Goal: Task Accomplishment & Management: Manage account settings

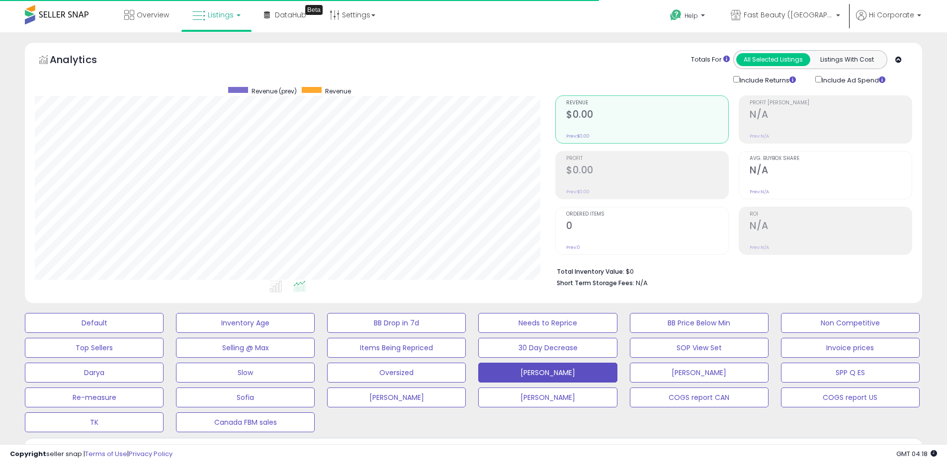
scroll to position [204, 520]
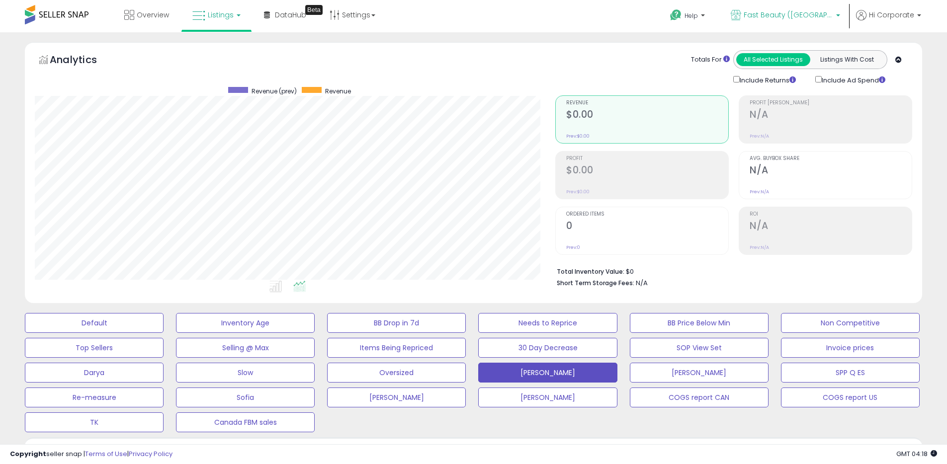
click at [788, 7] on link "Fast Beauty ([GEOGRAPHIC_DATA])" at bounding box center [785, 16] width 124 height 32
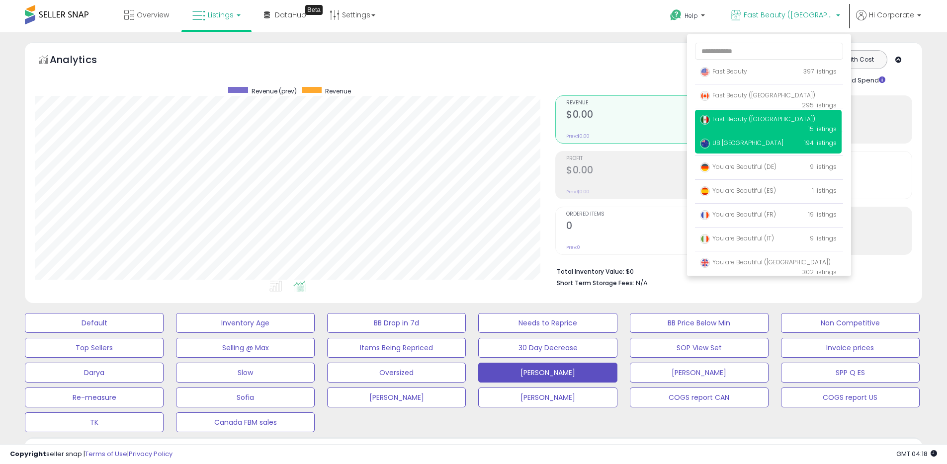
click at [725, 146] on span "UB [GEOGRAPHIC_DATA]" at bounding box center [742, 143] width 84 height 8
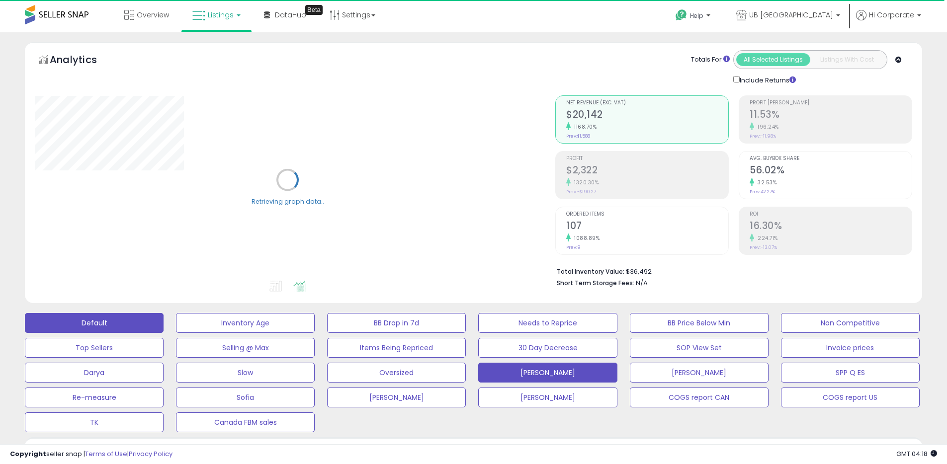
click at [92, 327] on button "Default" at bounding box center [94, 323] width 139 height 20
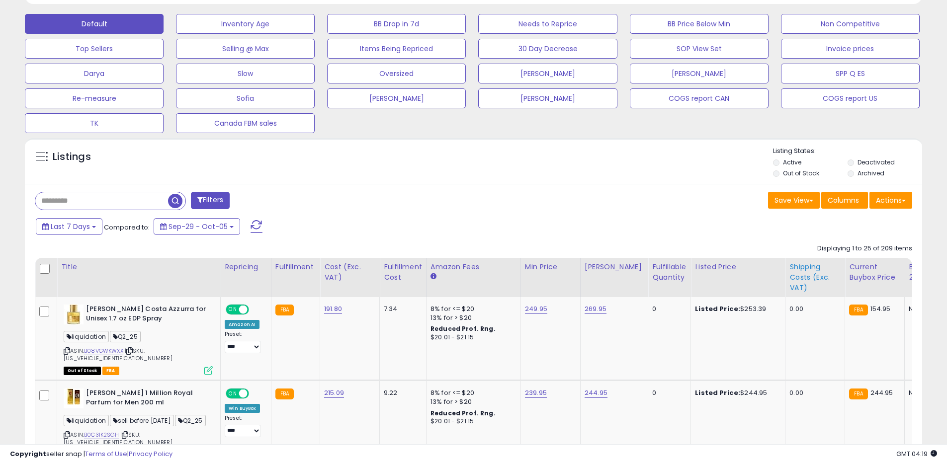
scroll to position [301, 0]
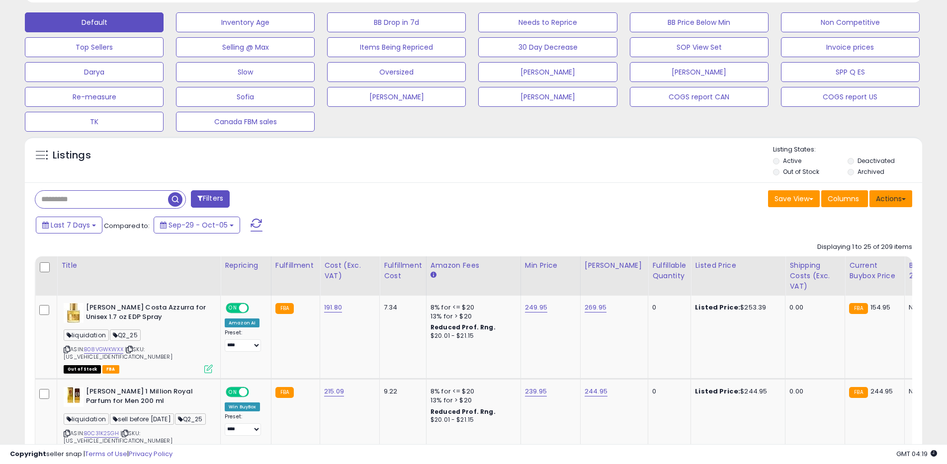
drag, startPoint x: 890, startPoint y: 197, endPoint x: 891, endPoint y: 212, distance: 15.5
click at [890, 197] on button "Actions" at bounding box center [890, 198] width 43 height 17
click at [862, 264] on link "Export All Columns" at bounding box center [850, 261] width 109 height 15
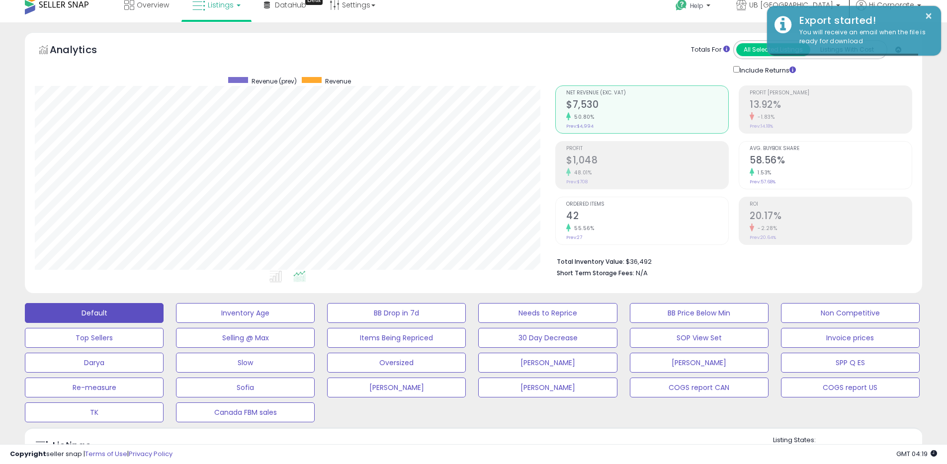
scroll to position [0, 0]
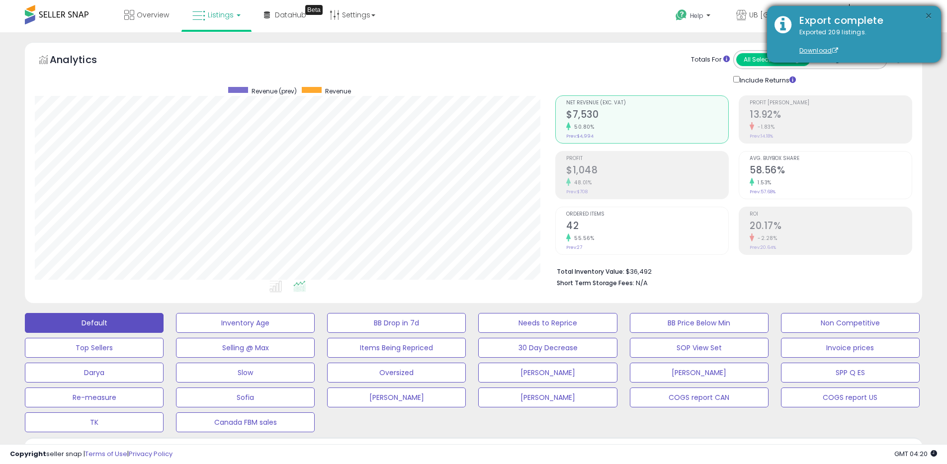
click at [931, 15] on button "×" at bounding box center [929, 16] width 8 height 12
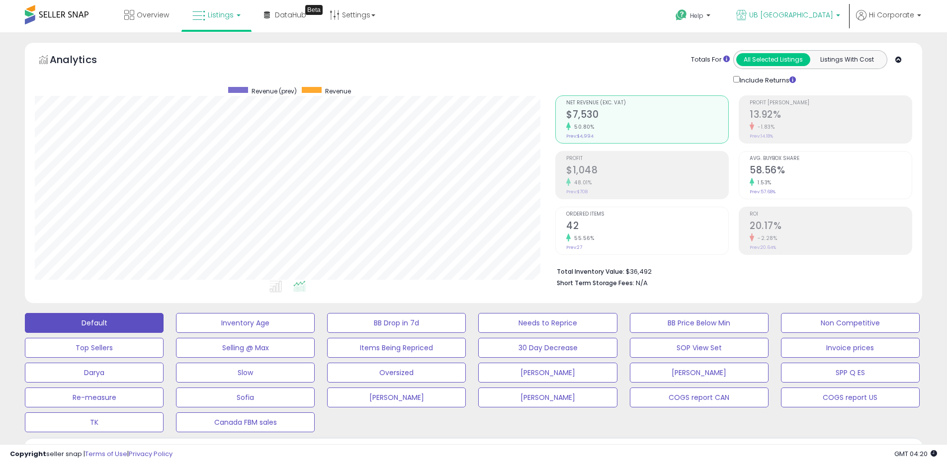
click at [800, 18] on span "UB [GEOGRAPHIC_DATA]" at bounding box center [791, 15] width 84 height 10
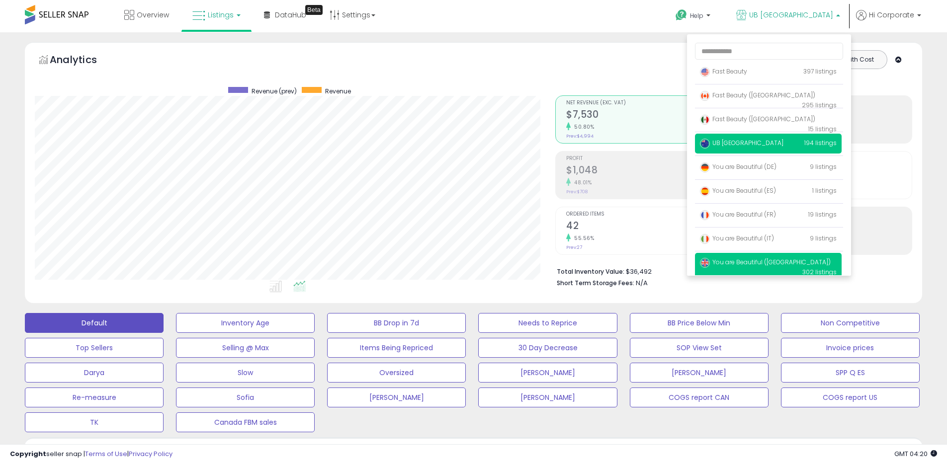
click at [747, 262] on span "You are Beautiful ([GEOGRAPHIC_DATA])" at bounding box center [765, 262] width 131 height 8
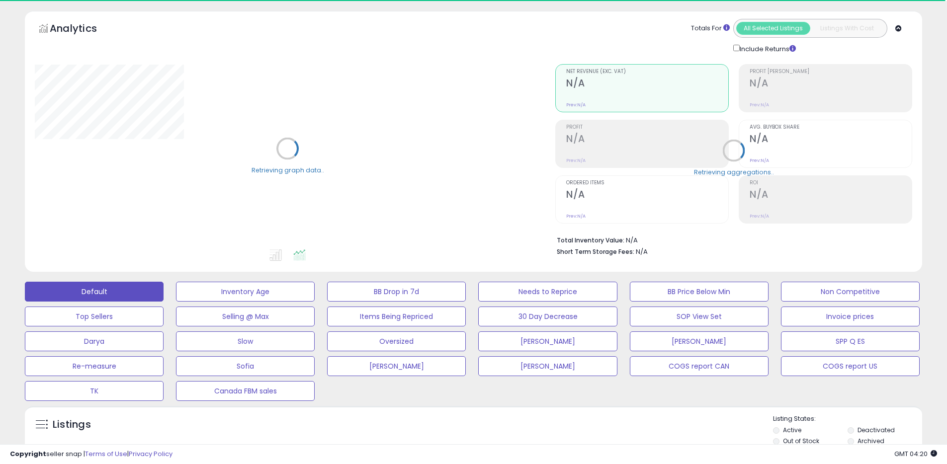
scroll to position [192, 0]
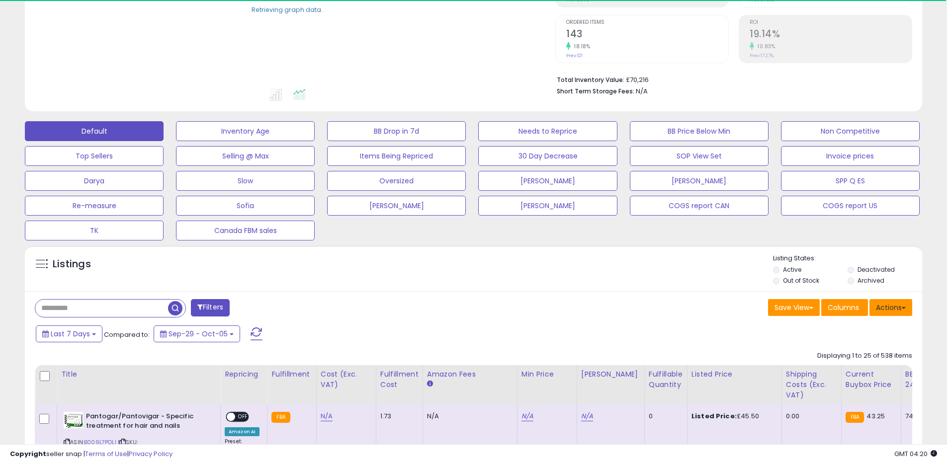
click at [899, 310] on button "Actions" at bounding box center [890, 307] width 43 height 17
click at [838, 371] on link "Export All Columns" at bounding box center [850, 370] width 109 height 15
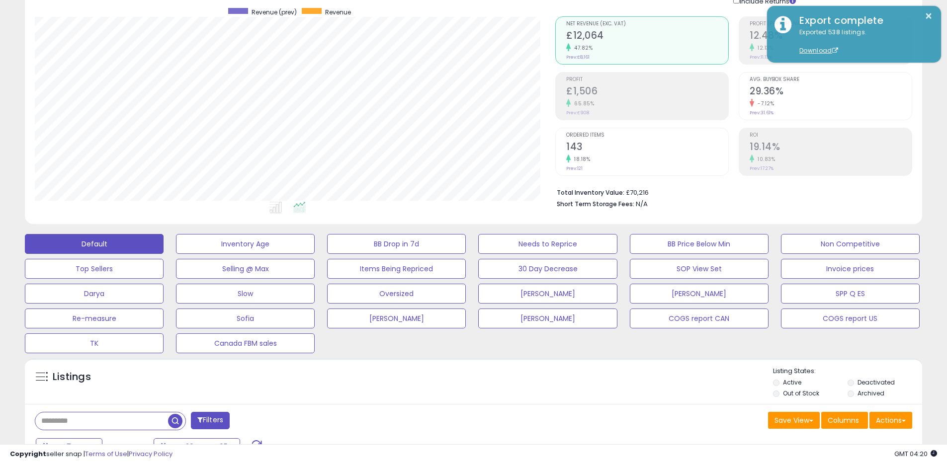
scroll to position [0, 0]
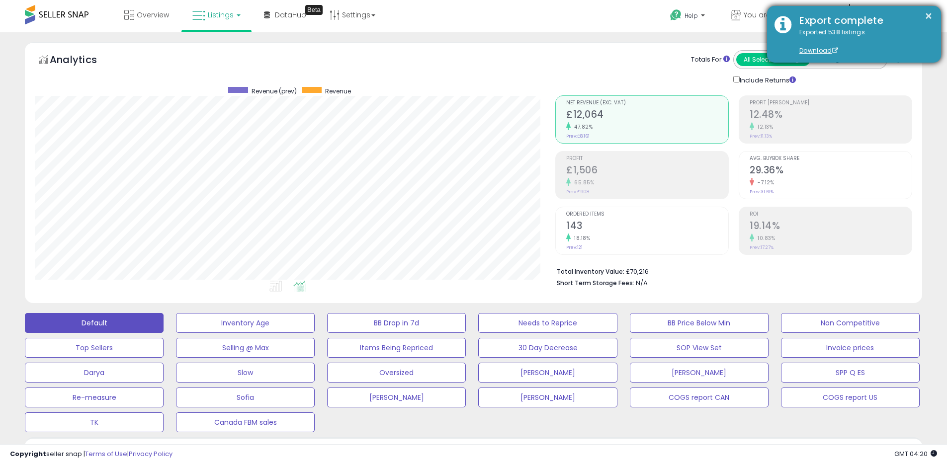
click at [933, 14] on div "Export complete" at bounding box center [863, 20] width 142 height 14
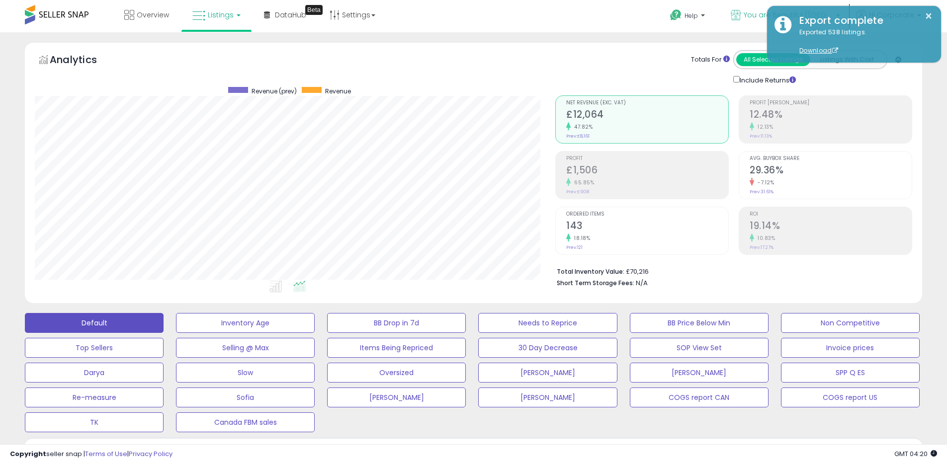
click at [744, 19] on link "You are Beautiful ([GEOGRAPHIC_DATA])" at bounding box center [785, 16] width 124 height 32
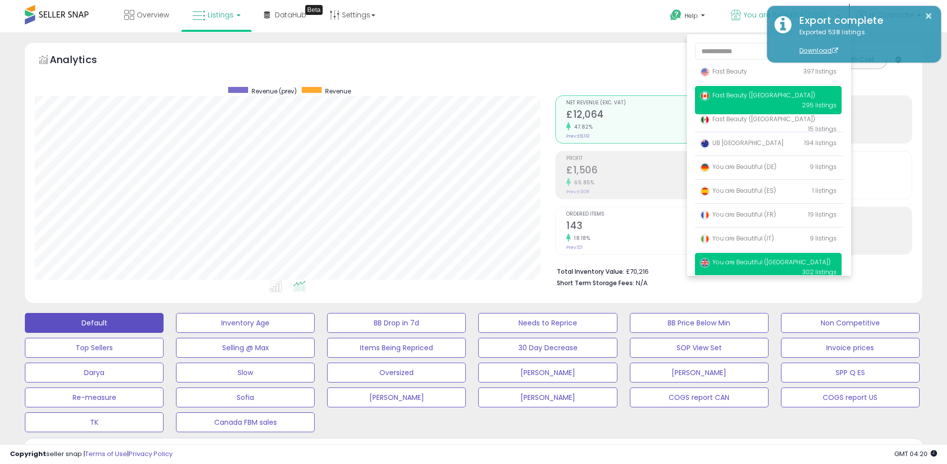
click at [736, 91] on span "Fast Beauty ([GEOGRAPHIC_DATA])" at bounding box center [757, 95] width 115 height 8
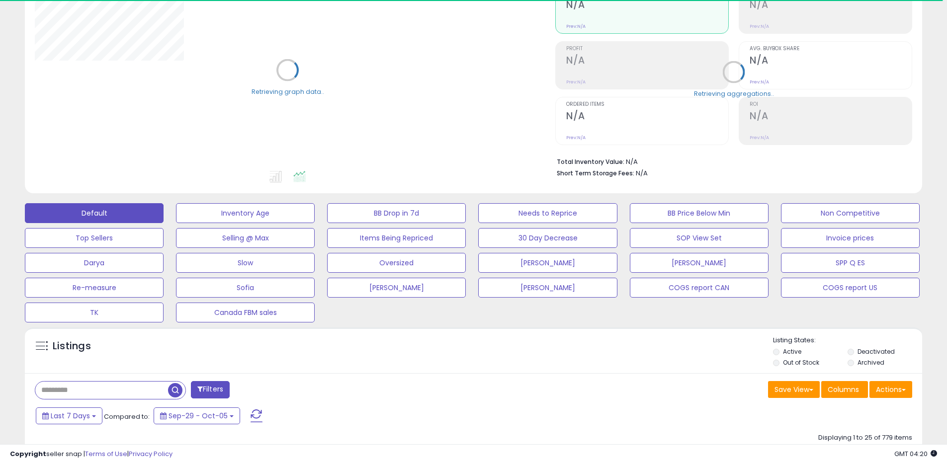
scroll to position [300, 0]
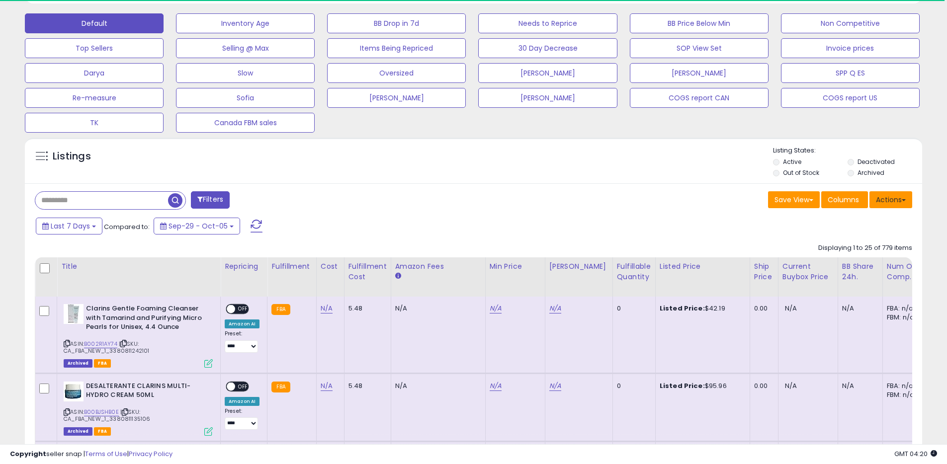
drag, startPoint x: 894, startPoint y: 195, endPoint x: 877, endPoint y: 218, distance: 27.7
click at [894, 195] on button "Actions" at bounding box center [890, 199] width 43 height 17
click at [844, 264] on link "Export All Columns" at bounding box center [850, 262] width 109 height 15
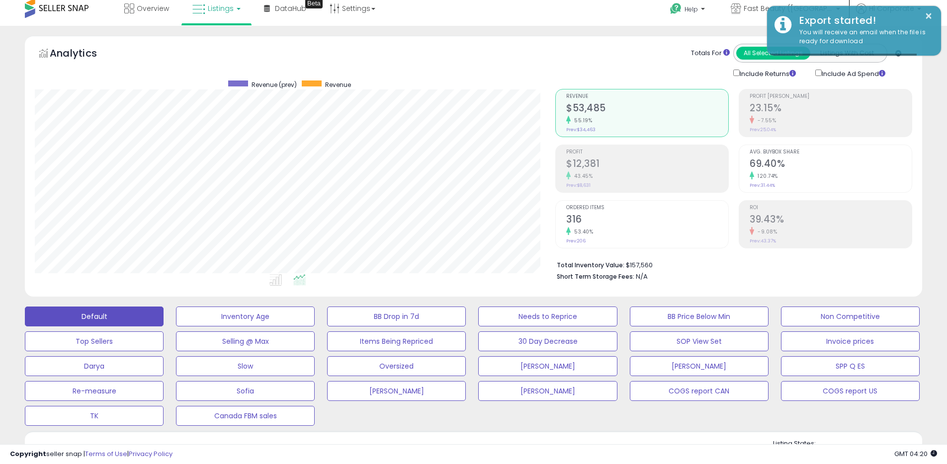
scroll to position [0, 0]
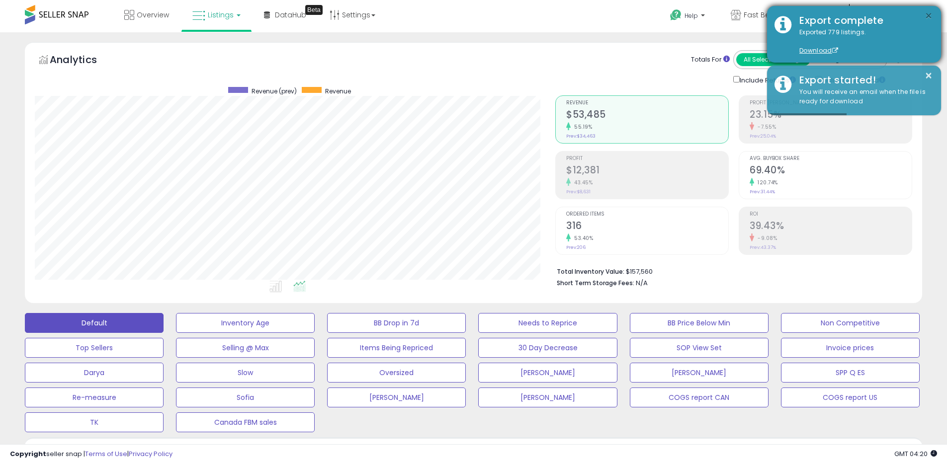
click at [927, 16] on button "×" at bounding box center [929, 16] width 8 height 12
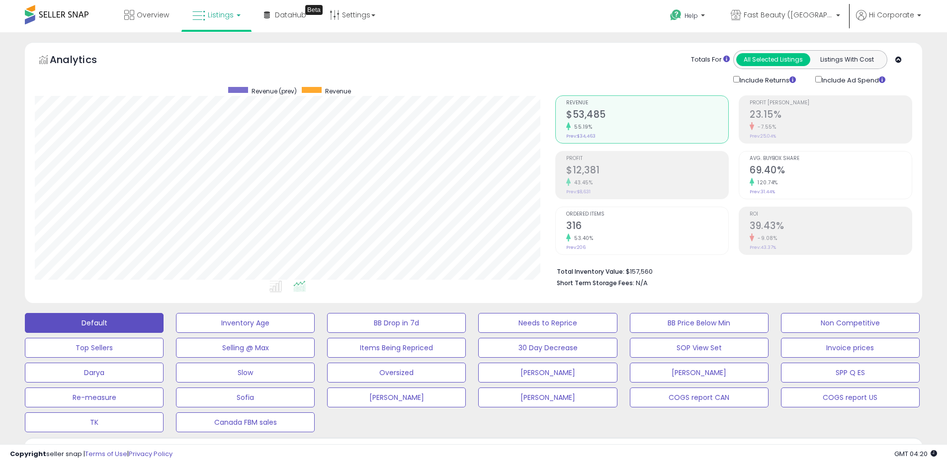
click at [794, 16] on span "Fast Beauty ([GEOGRAPHIC_DATA])" at bounding box center [788, 15] width 89 height 10
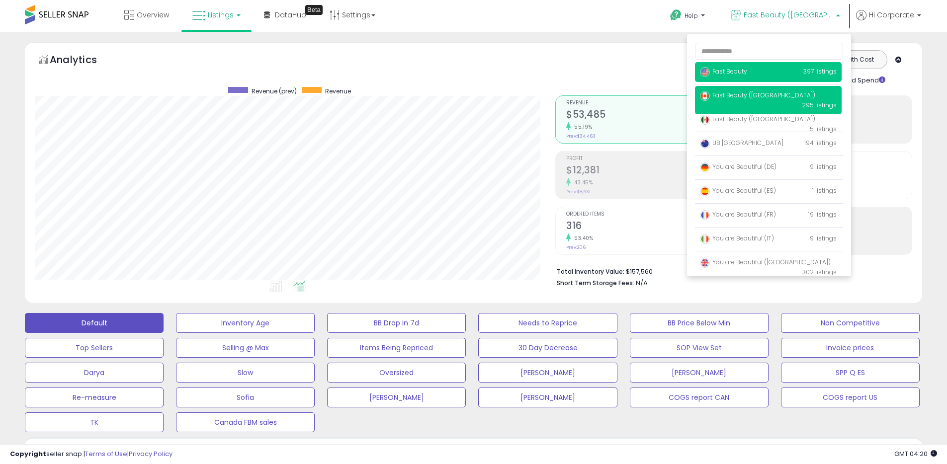
click at [730, 75] on span "Fast Beauty" at bounding box center [723, 71] width 47 height 8
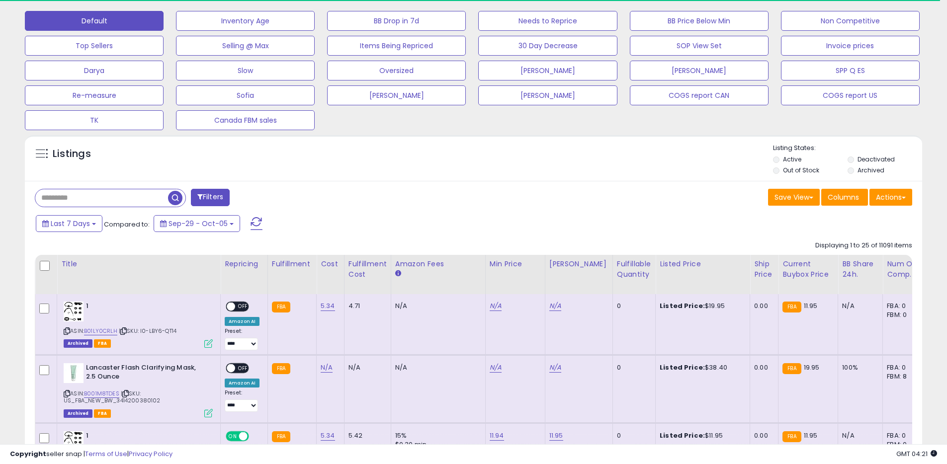
scroll to position [304, 0]
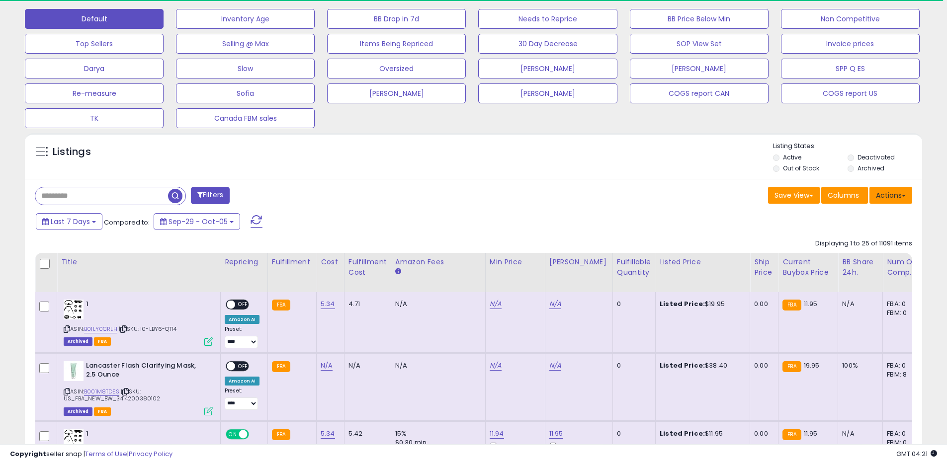
click at [890, 194] on button "Actions" at bounding box center [890, 195] width 43 height 17
click at [839, 256] on link "Export All Columns" at bounding box center [850, 258] width 109 height 15
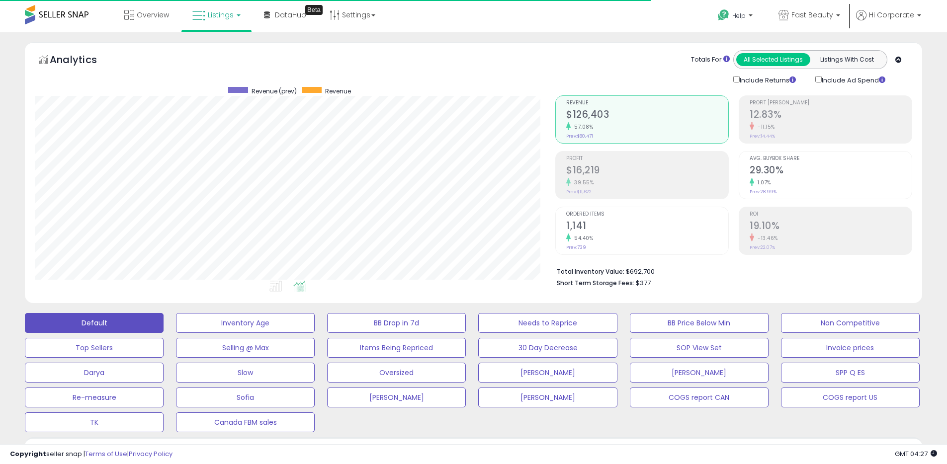
scroll to position [204, 520]
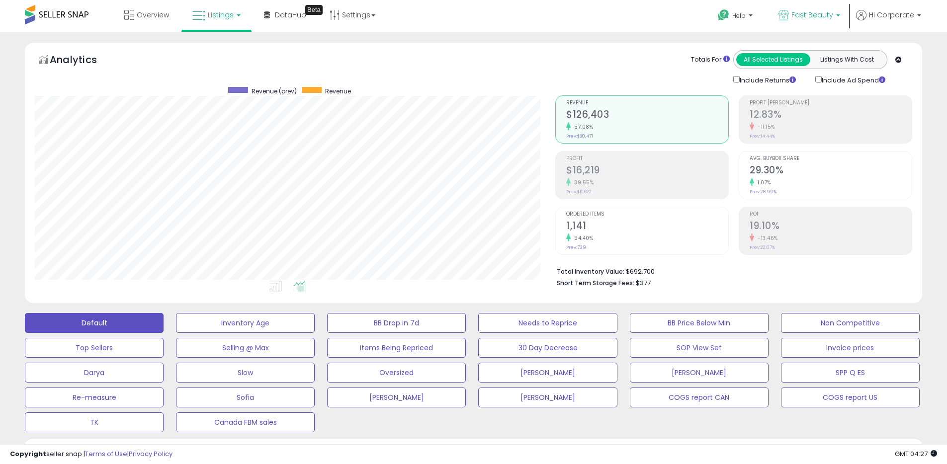
click at [798, 13] on span "Fast Beauty" at bounding box center [812, 15] width 42 height 10
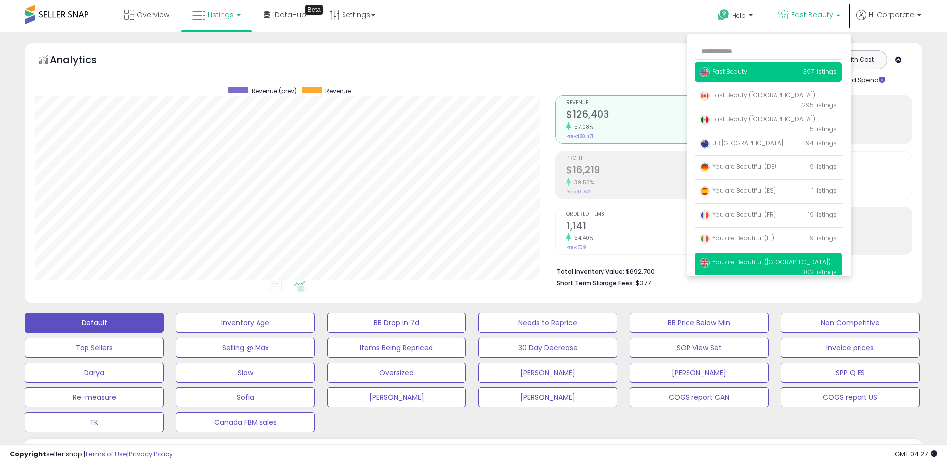
click at [741, 262] on span "You are Beautiful ([GEOGRAPHIC_DATA])" at bounding box center [765, 262] width 131 height 8
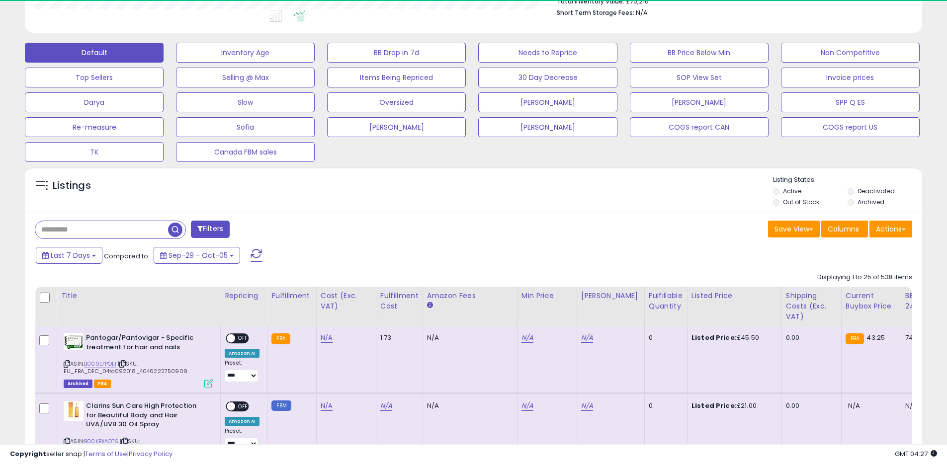
scroll to position [204, 520]
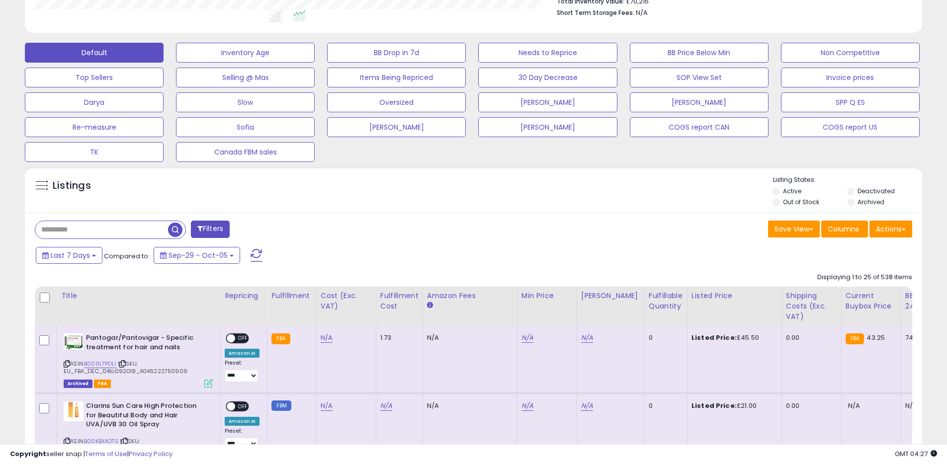
click at [120, 233] on input "text" at bounding box center [101, 229] width 133 height 17
paste input "**********"
type input "**********"
click at [263, 231] on span "button" at bounding box center [261, 230] width 14 height 14
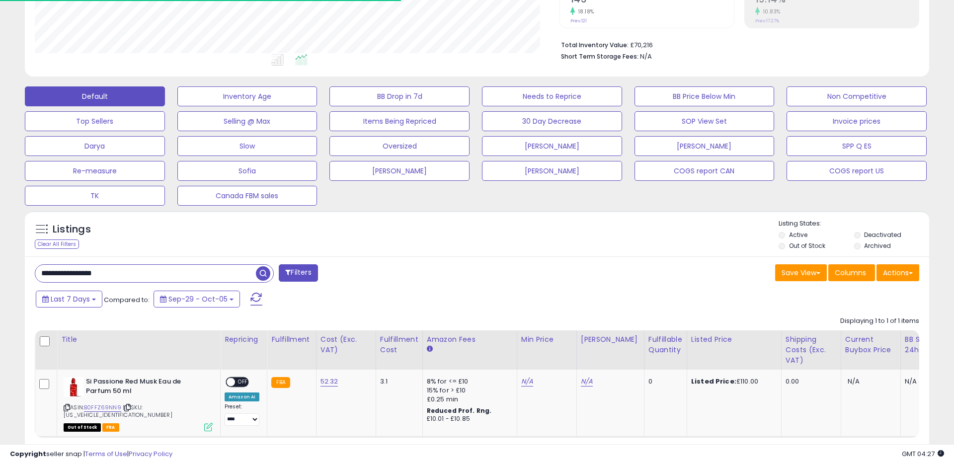
scroll to position [496865, 496548]
click at [208, 423] on icon at bounding box center [208, 427] width 8 height 8
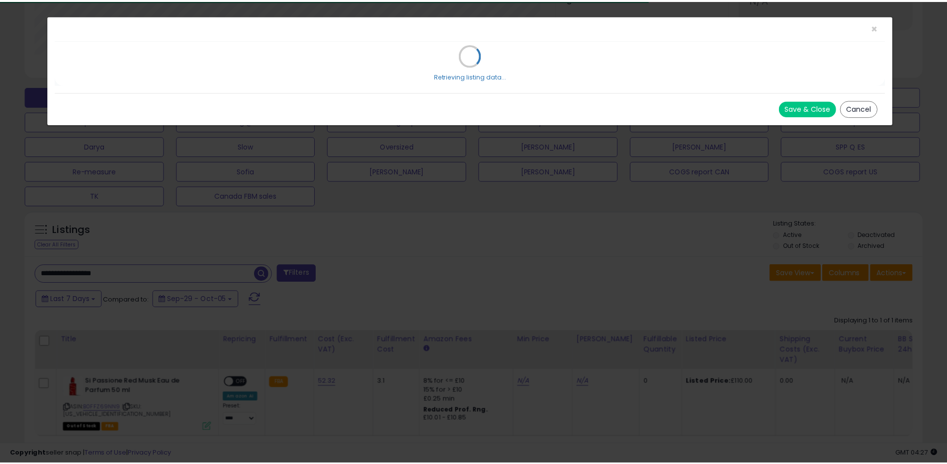
scroll to position [204, 525]
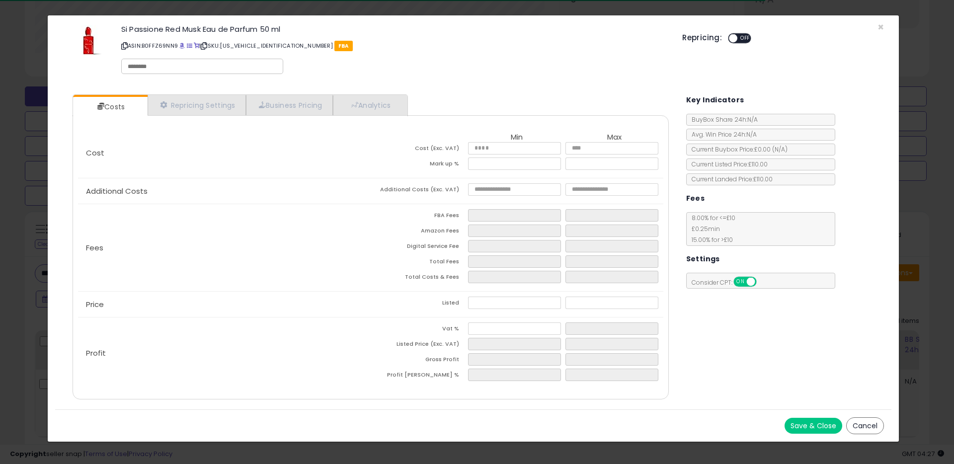
click at [166, 71] on div at bounding box center [202, 66] width 162 height 15
type input "******"
click at [797, 421] on button "Save & Close" at bounding box center [814, 426] width 58 height 16
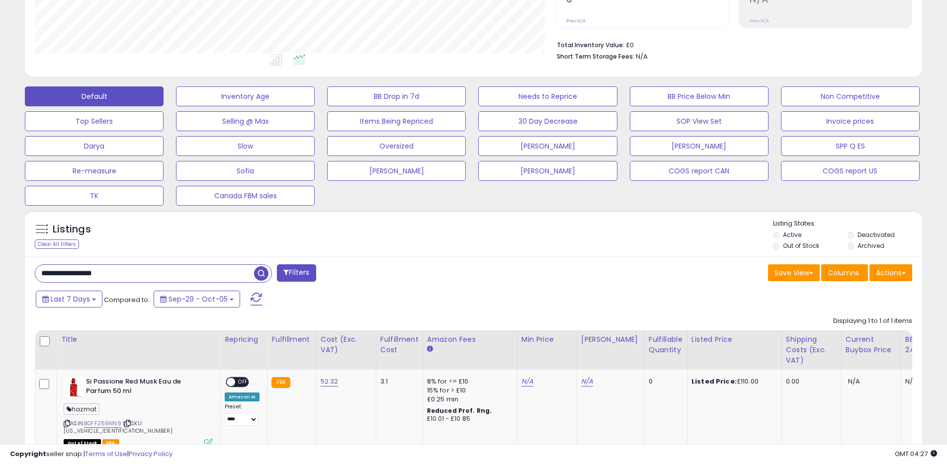
scroll to position [496865, 496548]
